Goal: Transaction & Acquisition: Purchase product/service

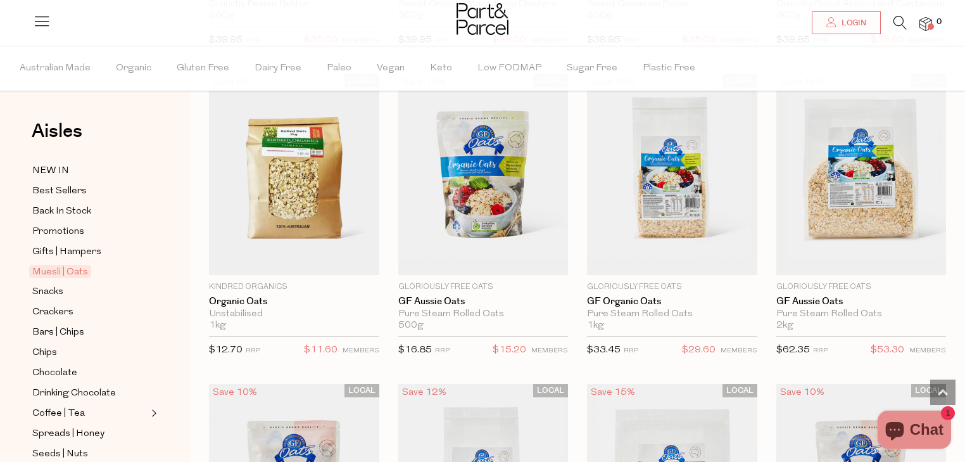
scroll to position [3211, 0]
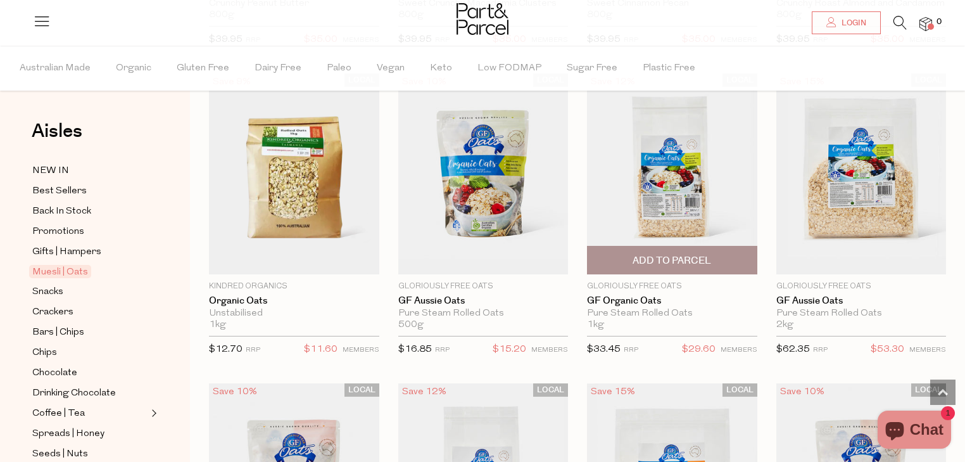
click at [602, 284] on p "Gloriously Free Oats" at bounding box center [672, 285] width 170 height 11
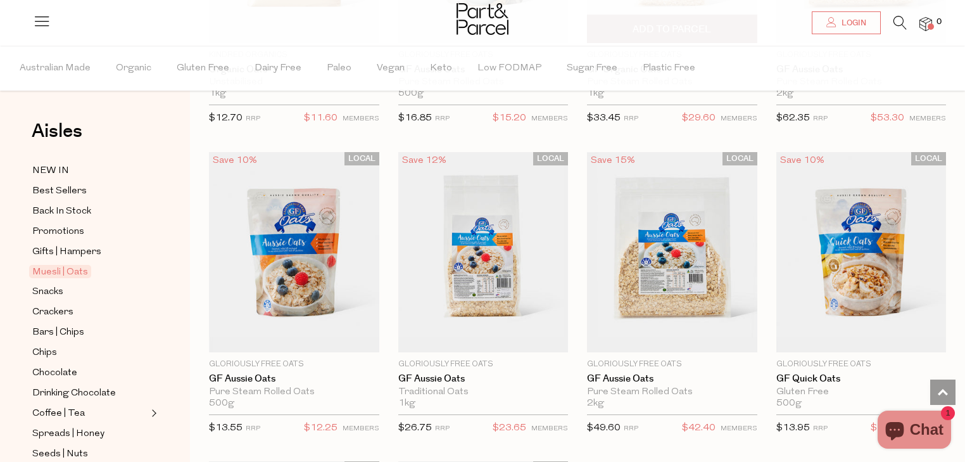
scroll to position [3442, 0]
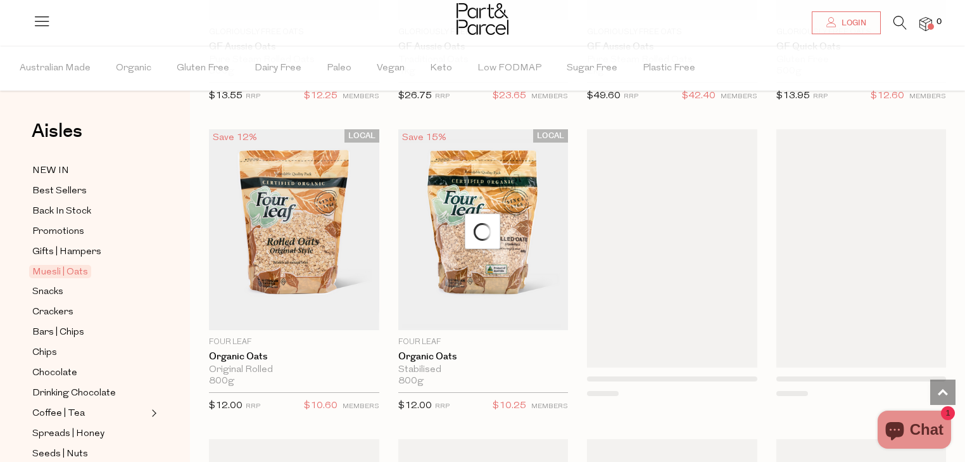
scroll to position [3774, 0]
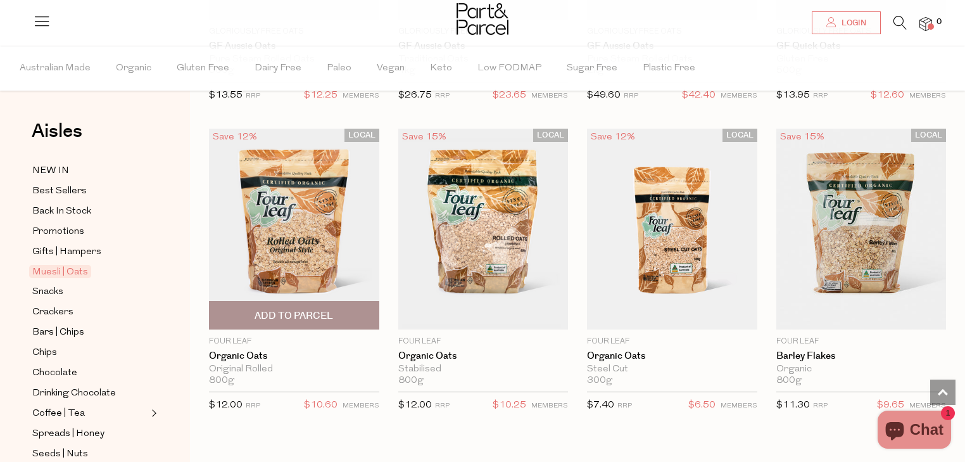
click at [347, 303] on span "Add To Parcel" at bounding box center [294, 314] width 163 height 27
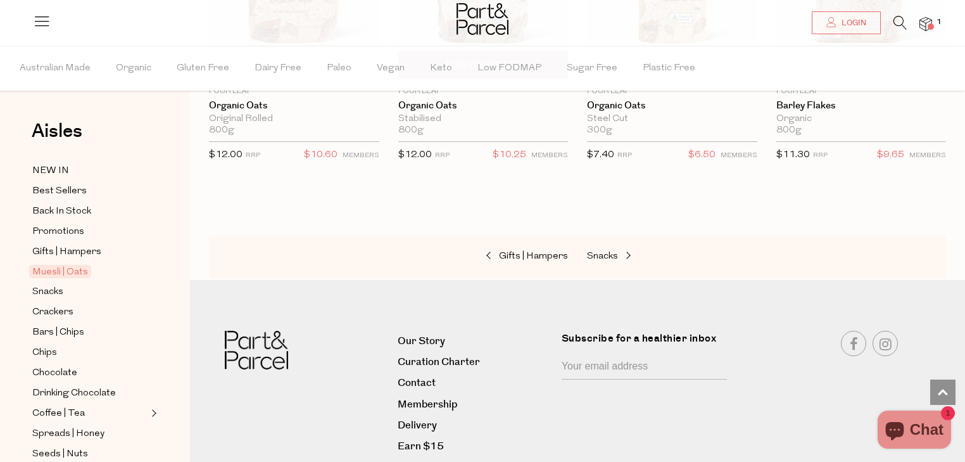
scroll to position [4033, 0]
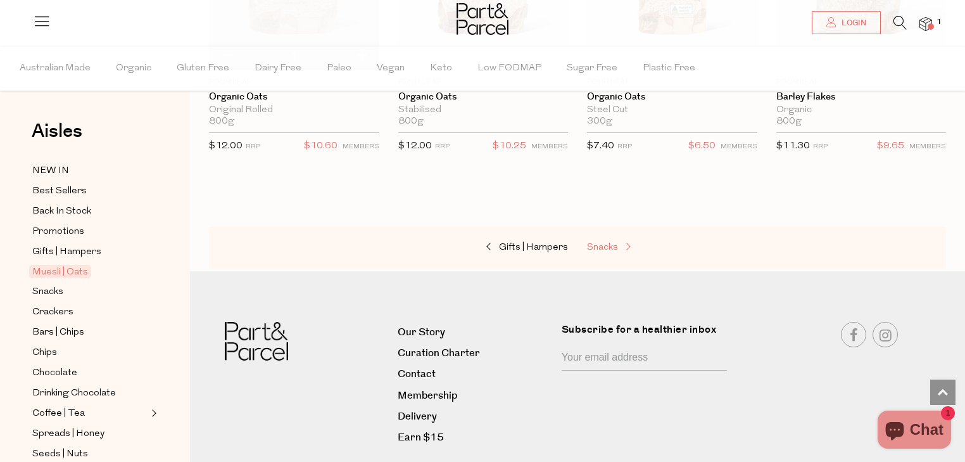
click at [602, 244] on span "Snacks" at bounding box center [602, 247] width 31 height 9
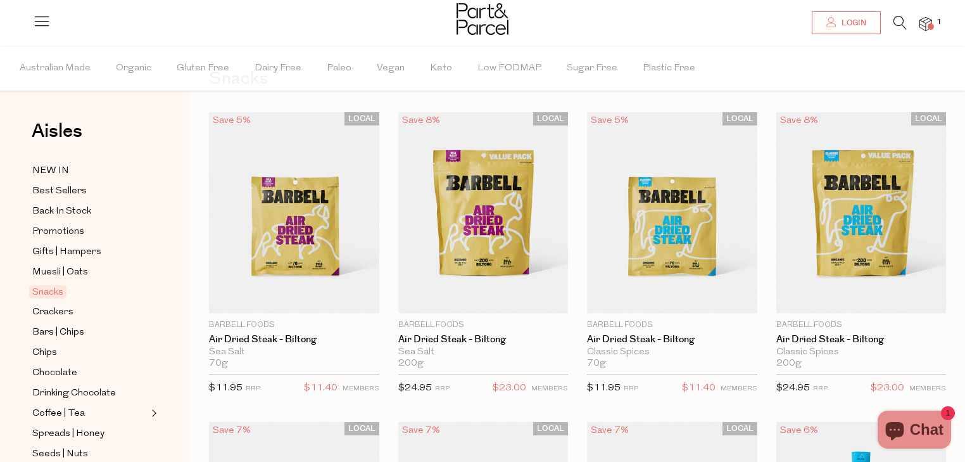
scroll to position [54, 0]
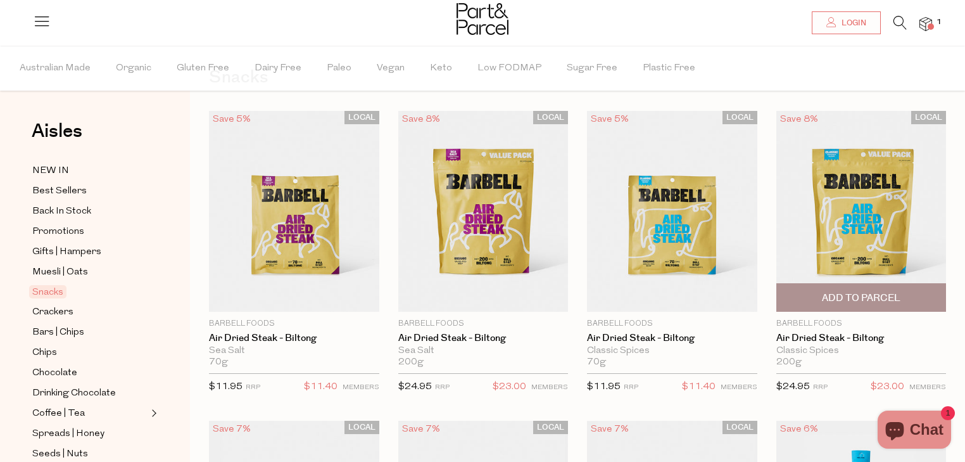
click at [873, 297] on span "Add To Parcel" at bounding box center [861, 297] width 79 height 13
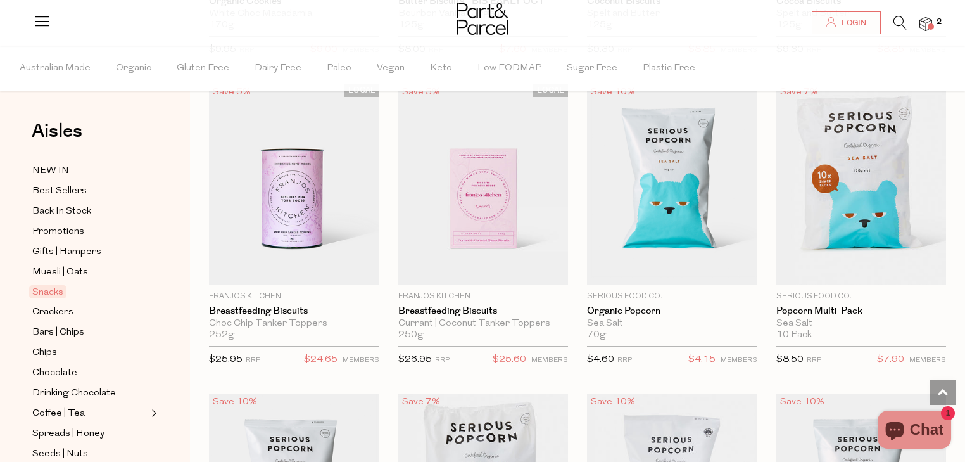
scroll to position [3188, 0]
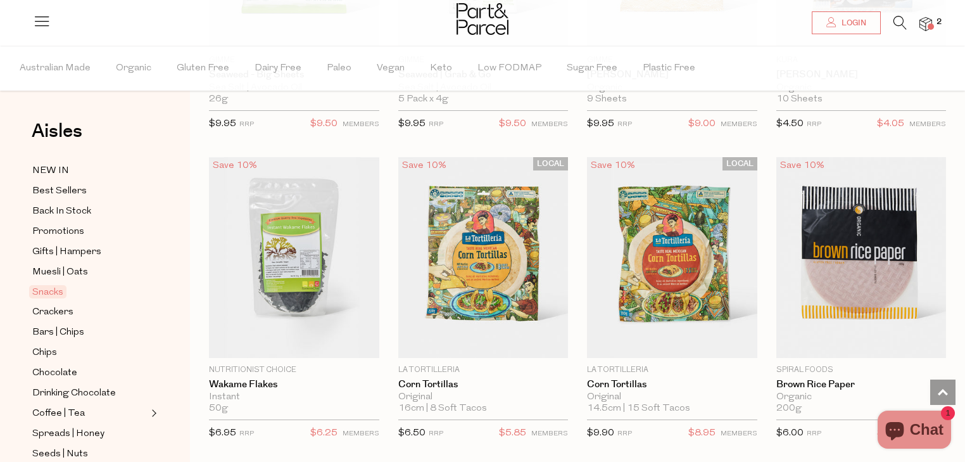
scroll to position [4663, 0]
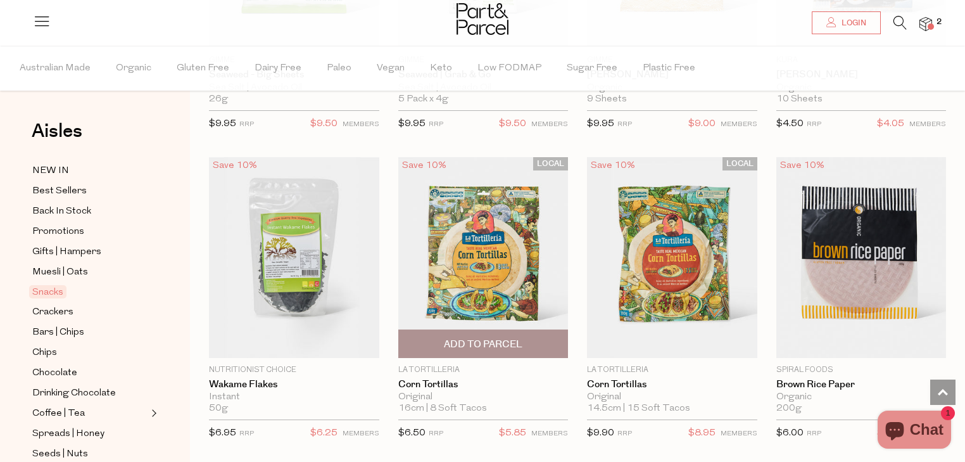
click at [510, 337] on span "Add To Parcel" at bounding box center [483, 343] width 79 height 13
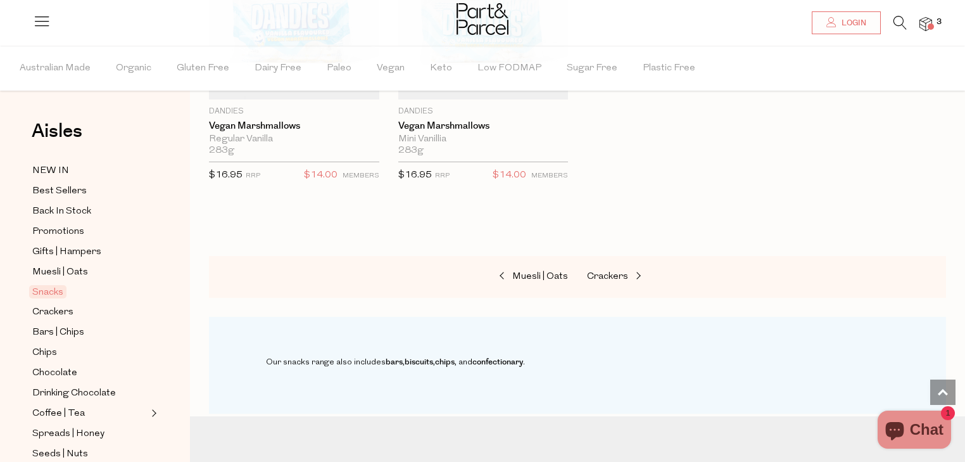
scroll to position [5539, 0]
click at [603, 256] on div "Muesli | Oats Crackers" at bounding box center [577, 277] width 737 height 42
click at [605, 272] on span "Crackers" at bounding box center [607, 276] width 41 height 9
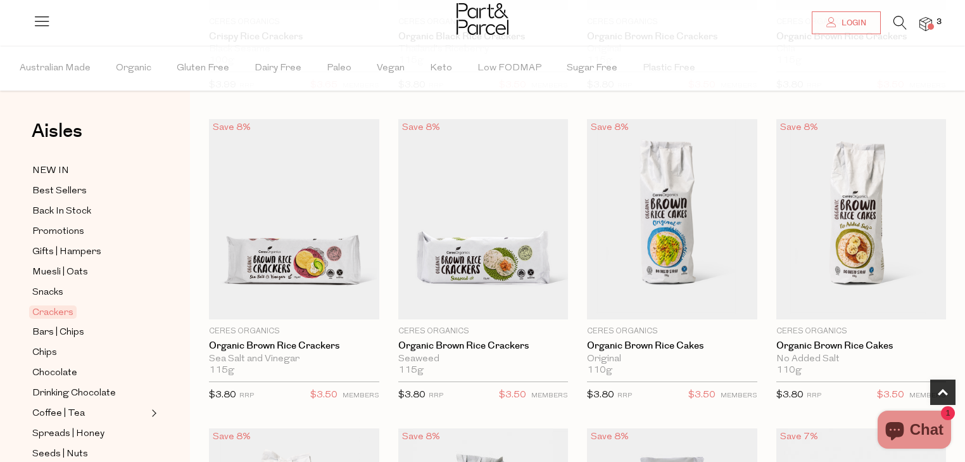
scroll to position [684, 0]
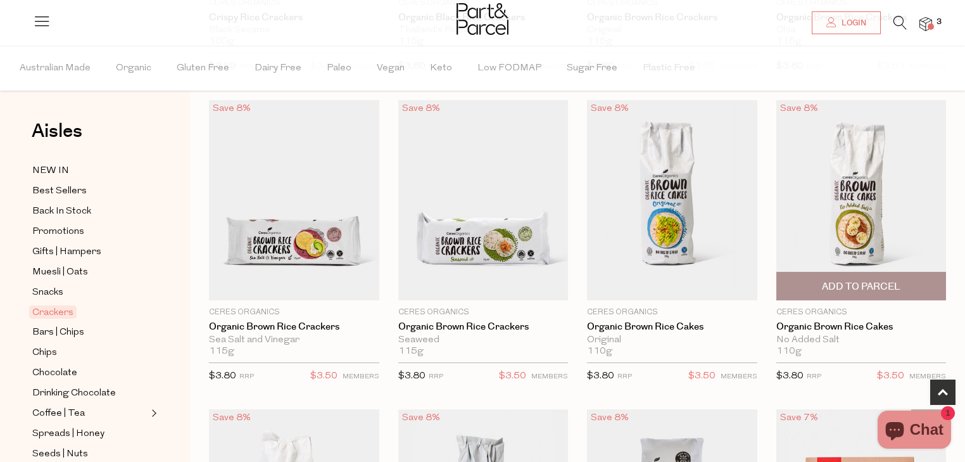
click at [854, 276] on span "Add To Parcel" at bounding box center [861, 285] width 163 height 27
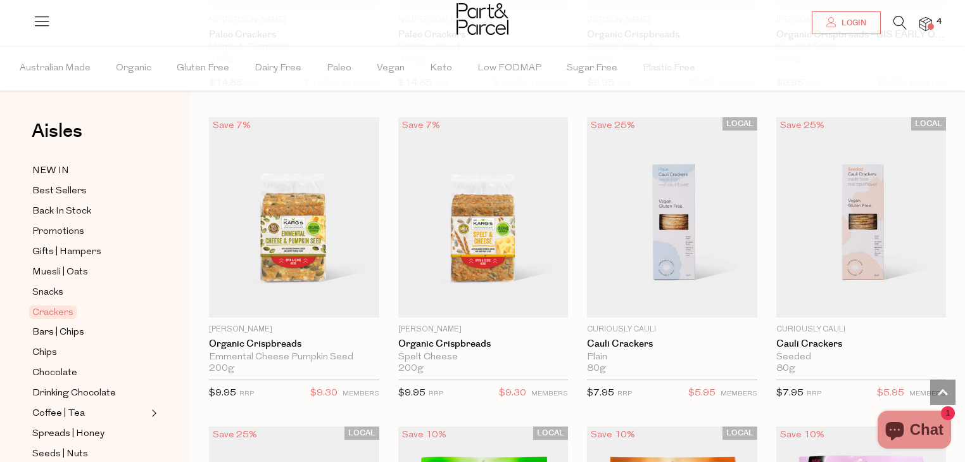
scroll to position [2214, 0]
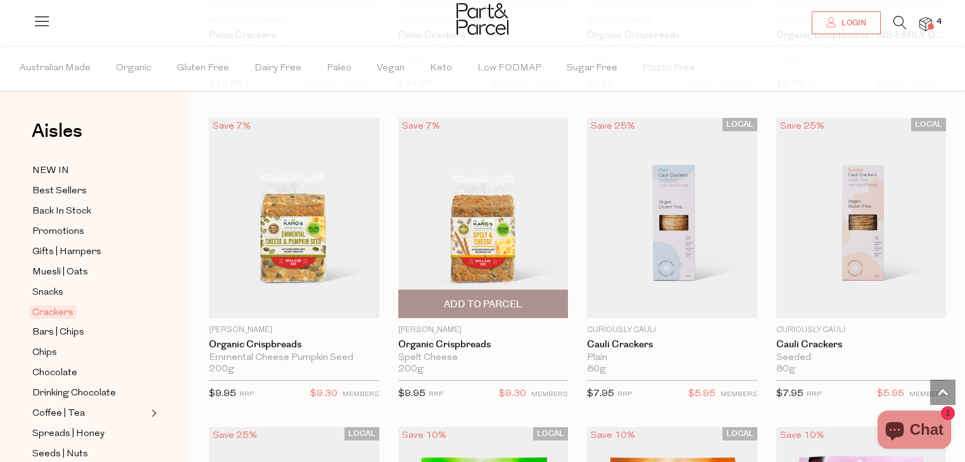
click at [504, 301] on span "Add To Parcel" at bounding box center [483, 304] width 79 height 13
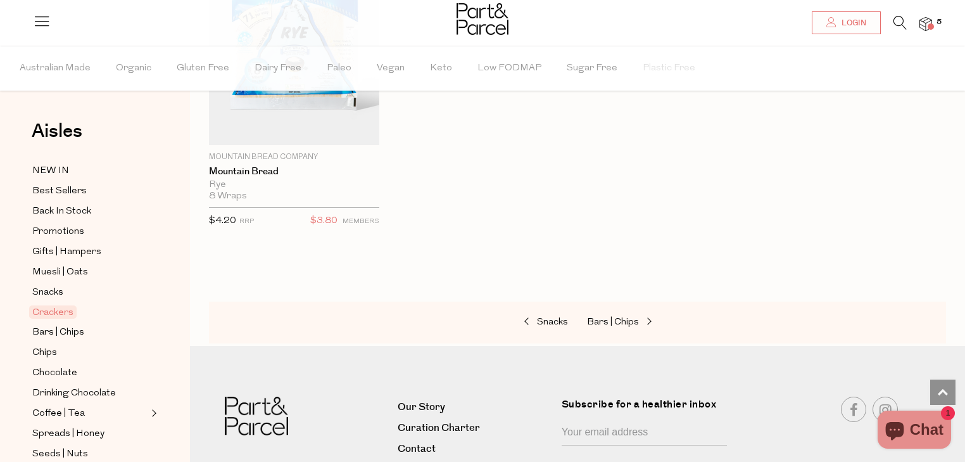
scroll to position [3037, 0]
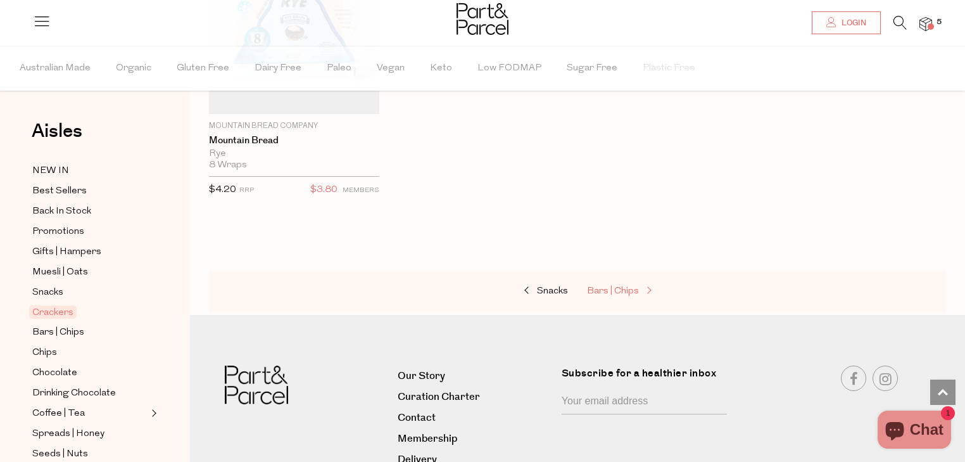
click at [623, 286] on span "Bars | Chips" at bounding box center [613, 290] width 52 height 9
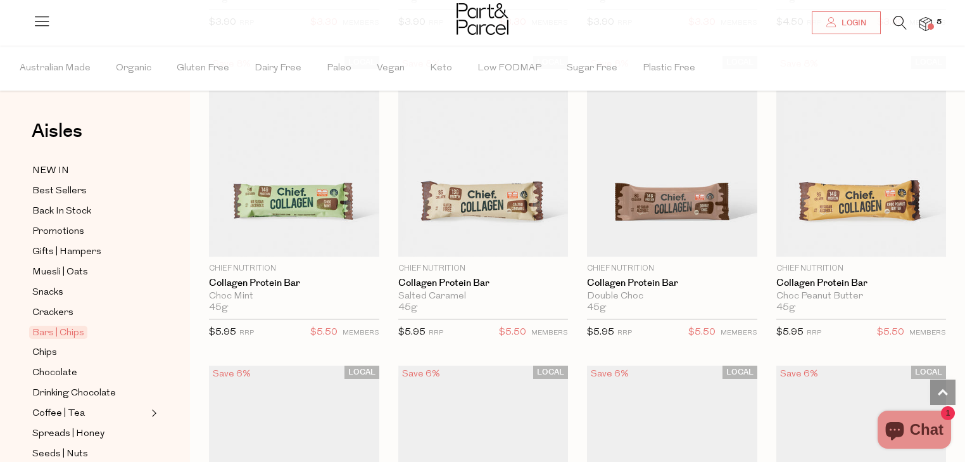
scroll to position [1050, 0]
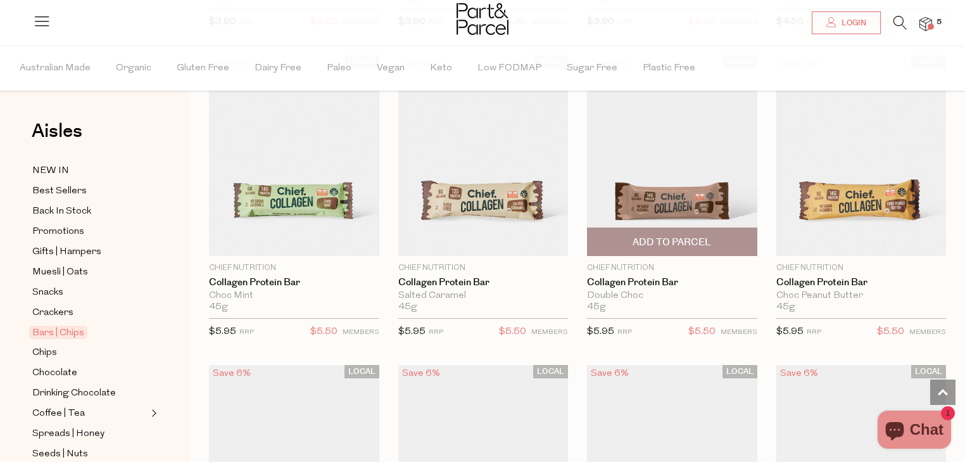
click at [705, 236] on span "Add To Parcel" at bounding box center [672, 242] width 79 height 13
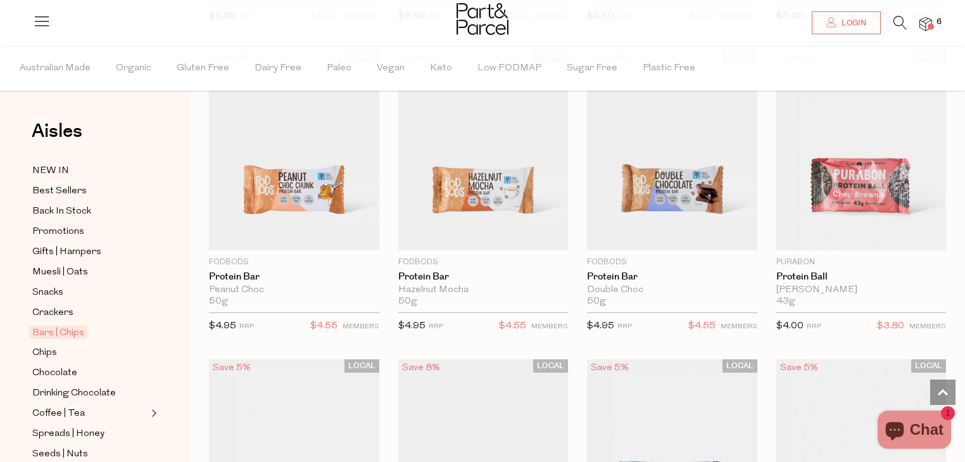
scroll to position [3013, 0]
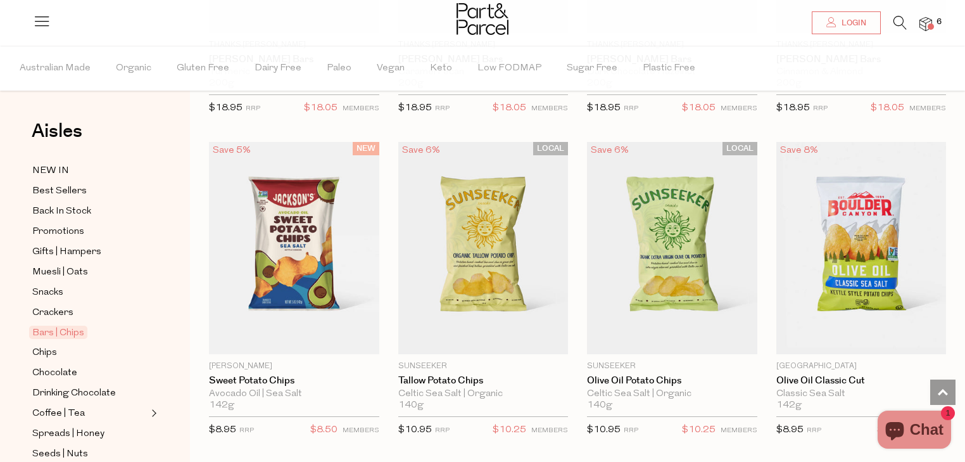
scroll to position [4071, 0]
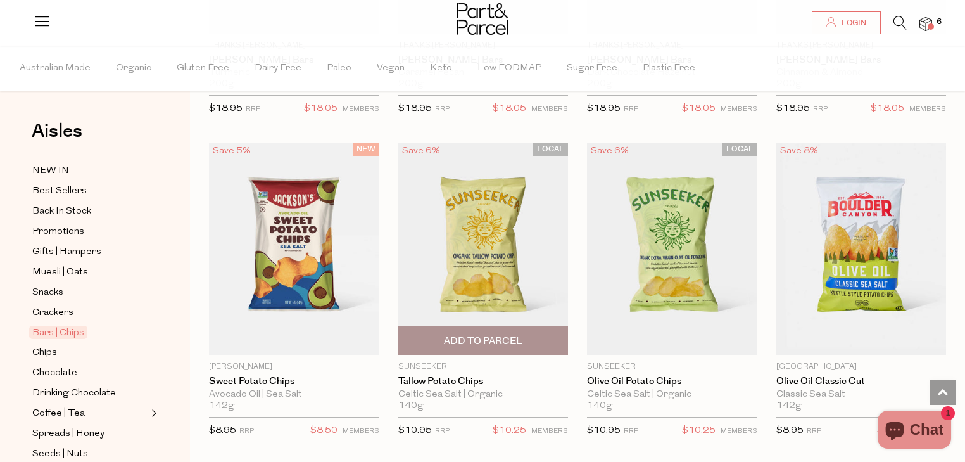
click at [537, 333] on span "Add To Parcel" at bounding box center [483, 340] width 163 height 27
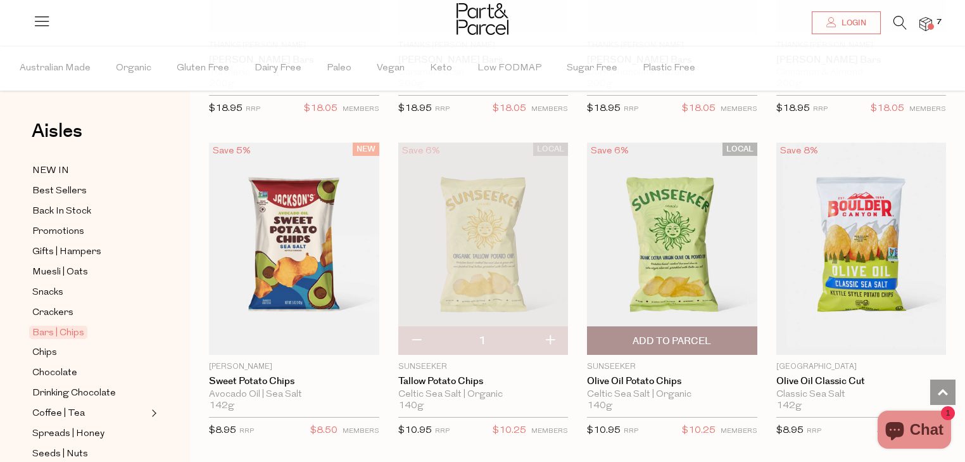
click at [740, 327] on span "Add To Parcel" at bounding box center [672, 340] width 163 height 27
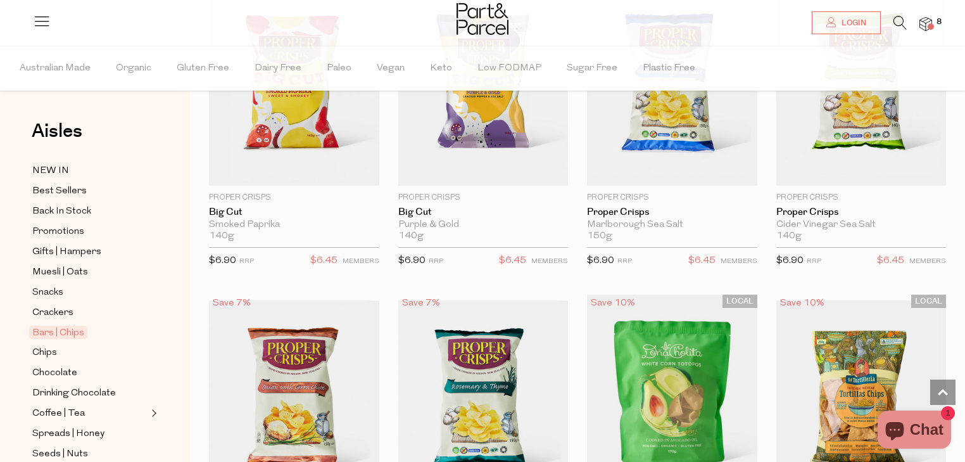
scroll to position [5038, 0]
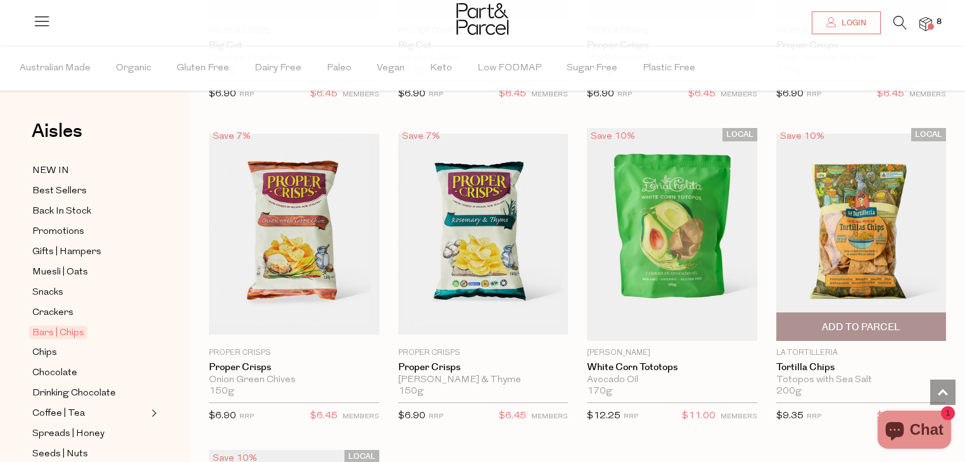
click at [824, 320] on span "Add To Parcel" at bounding box center [861, 326] width 79 height 13
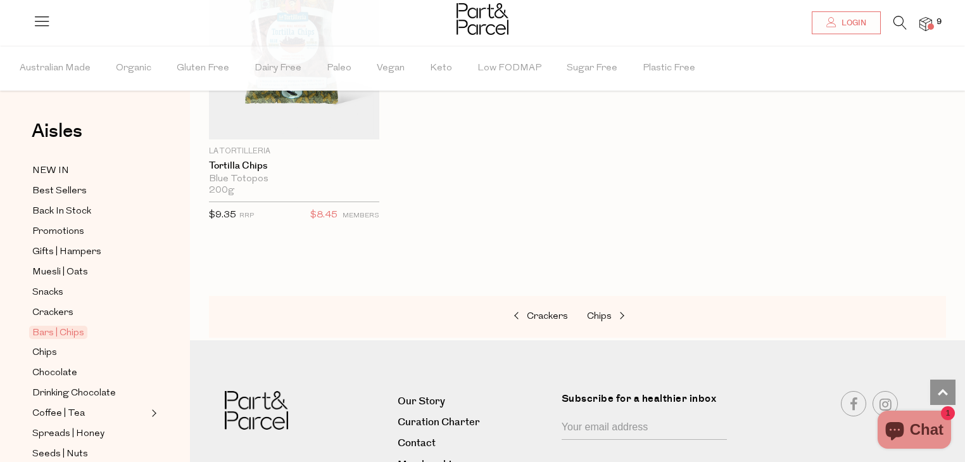
scroll to position [5646, 0]
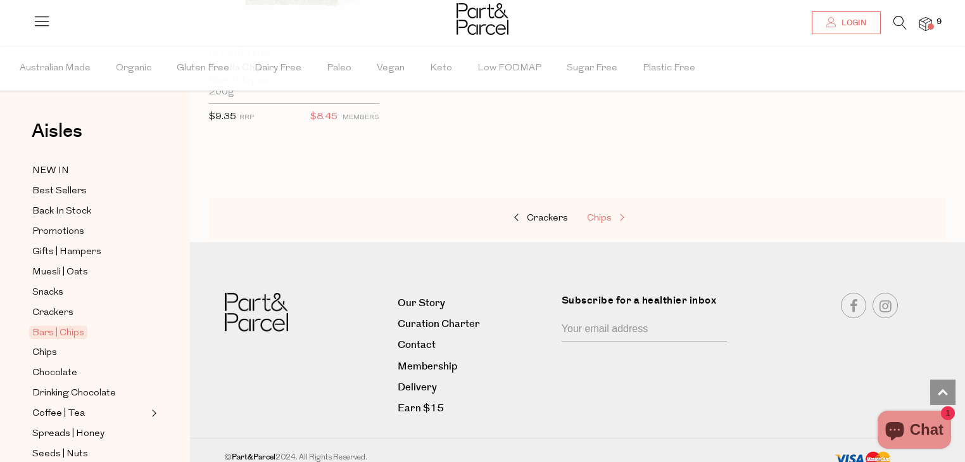
click at [598, 210] on link "Chips" at bounding box center [650, 218] width 127 height 16
